Goal: Task Accomplishment & Management: Complete application form

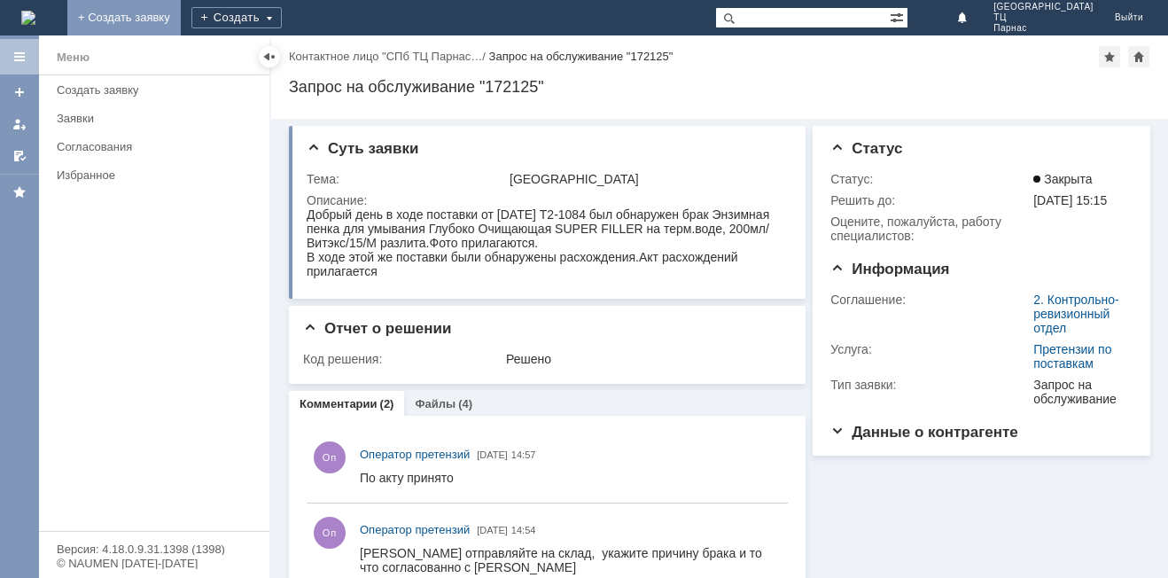
click at [181, 10] on link "+ Создать заявку" at bounding box center [123, 17] width 113 height 35
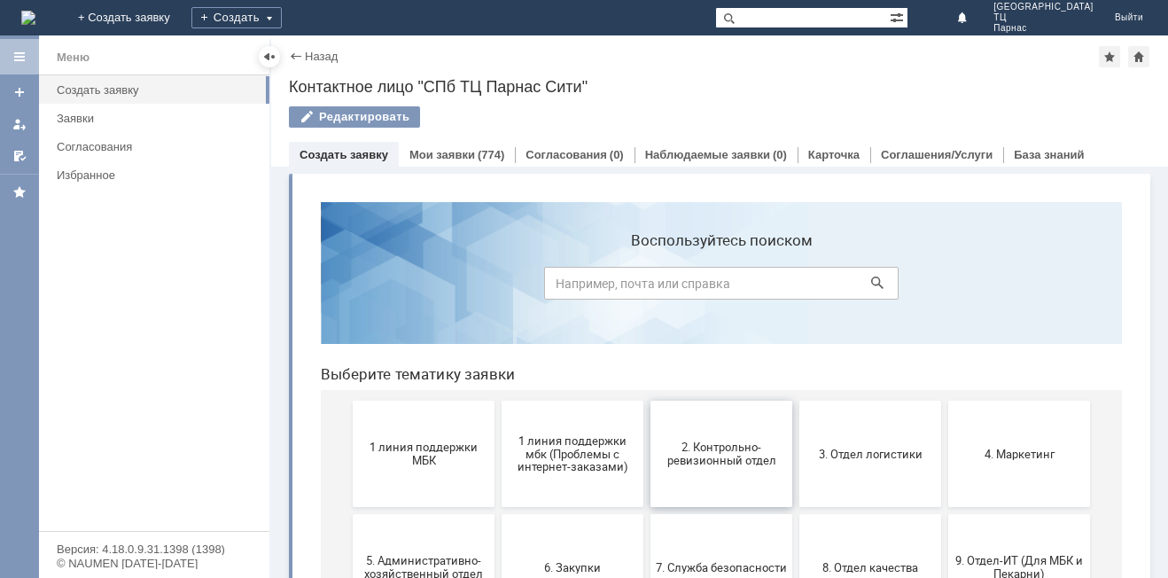
click at [737, 471] on button "2. Контрольно-ревизионный отдел" at bounding box center [722, 454] width 142 height 106
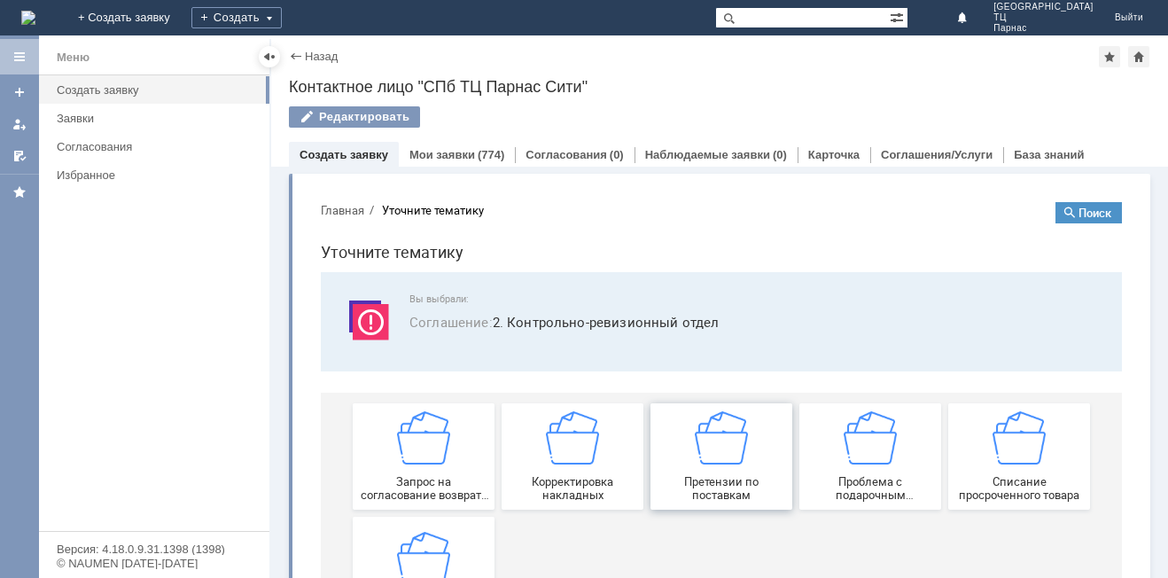
click at [749, 472] on div "Претензии по поставкам" at bounding box center [721, 456] width 131 height 90
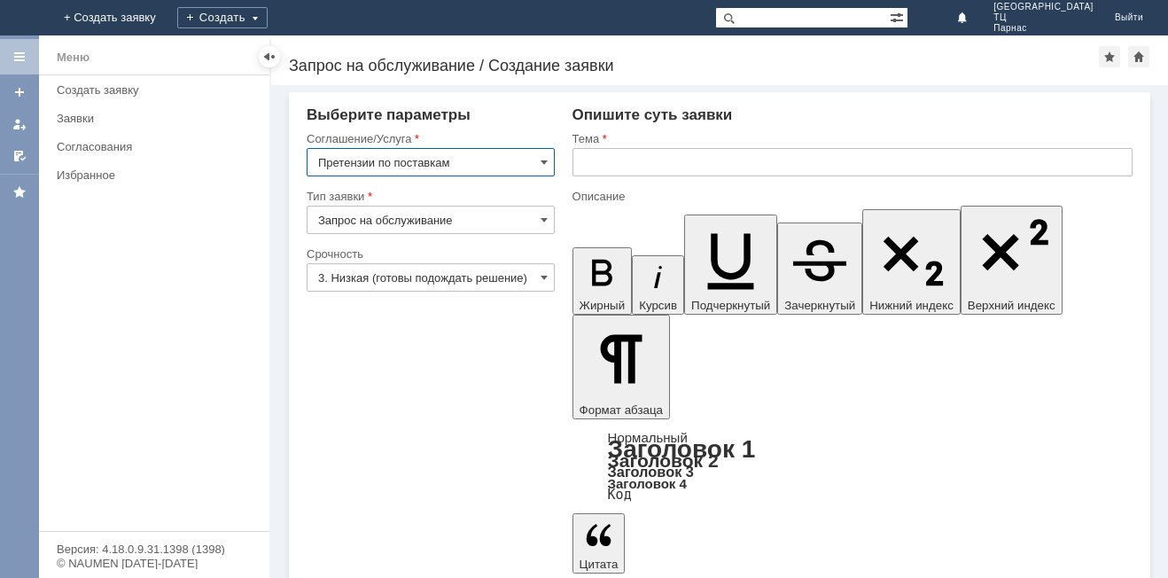
click at [604, 166] on input "text" at bounding box center [853, 162] width 560 height 28
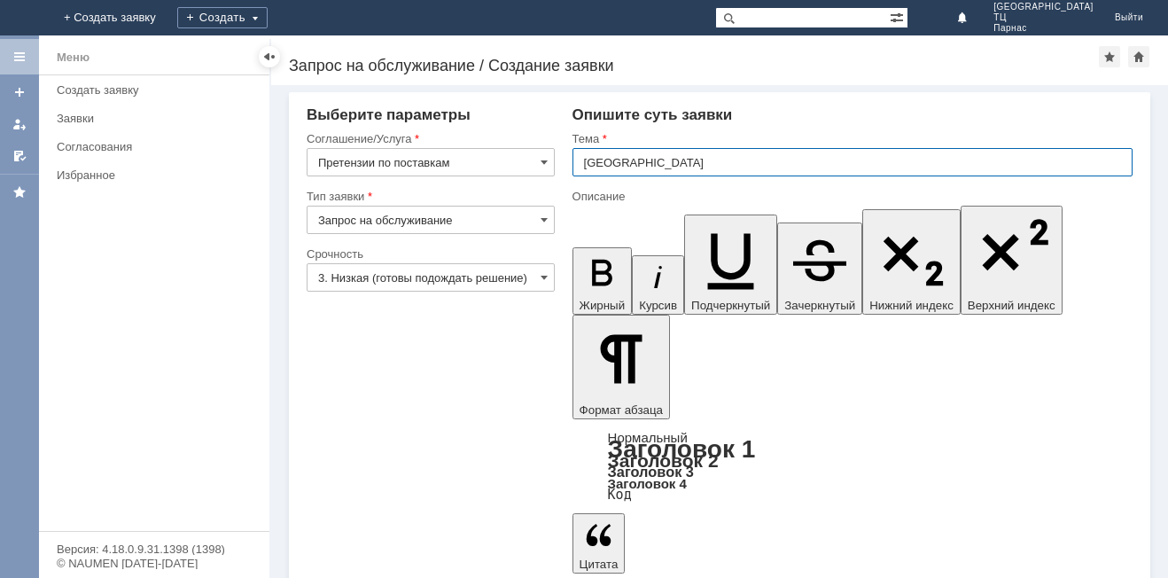
type input "[GEOGRAPHIC_DATA]"
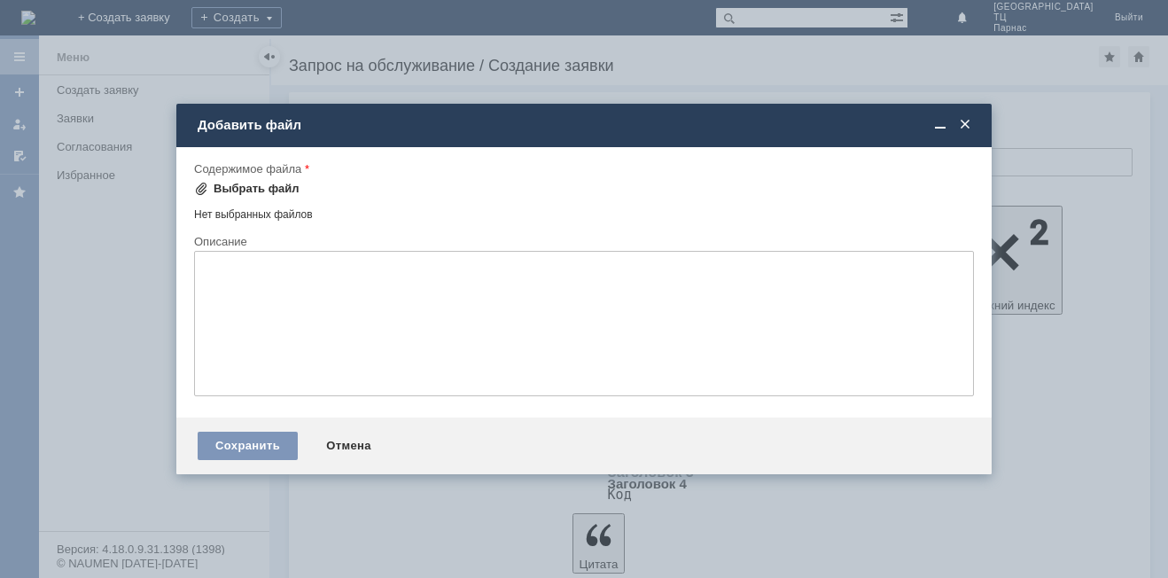
click at [251, 182] on div "Выбрать файл" at bounding box center [257, 189] width 86 height 14
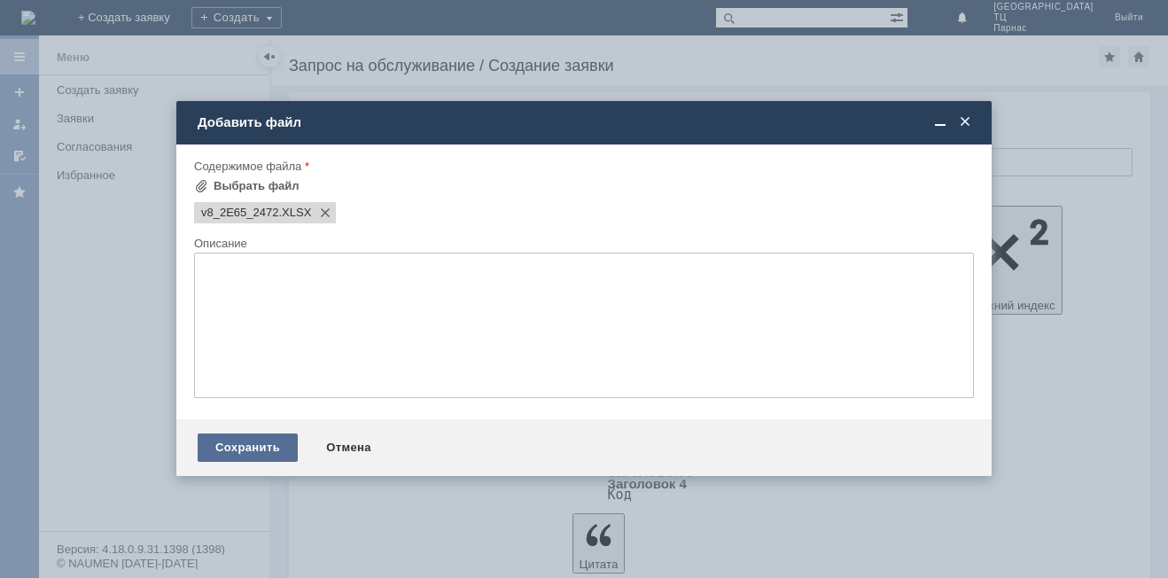
click at [254, 440] on div "Сохранить" at bounding box center [248, 447] width 100 height 28
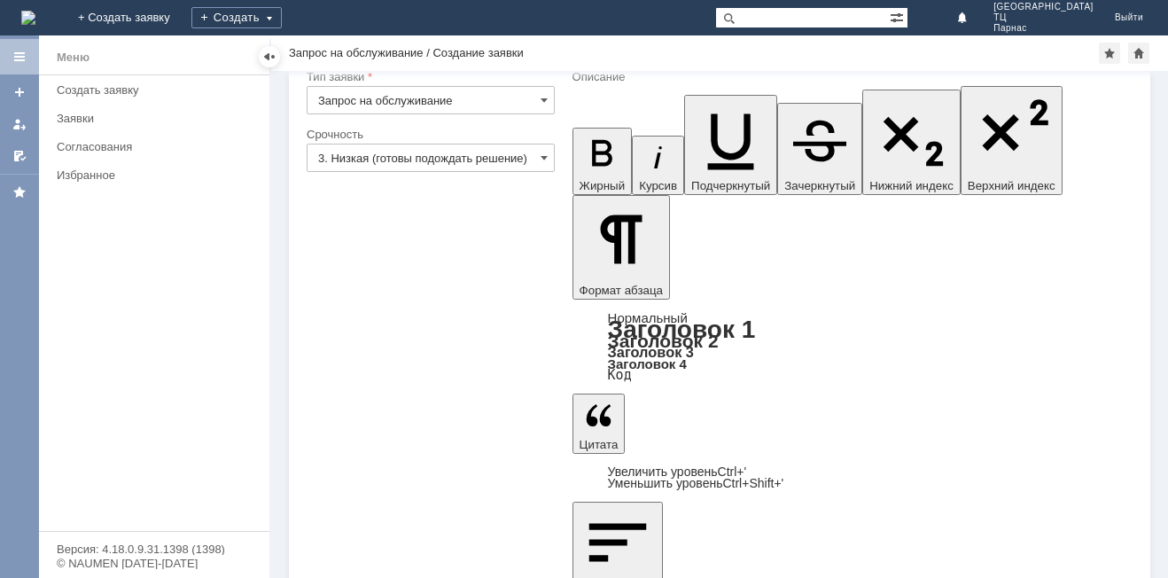
scroll to position [147, 0]
